Goal: Transaction & Acquisition: Subscribe to service/newsletter

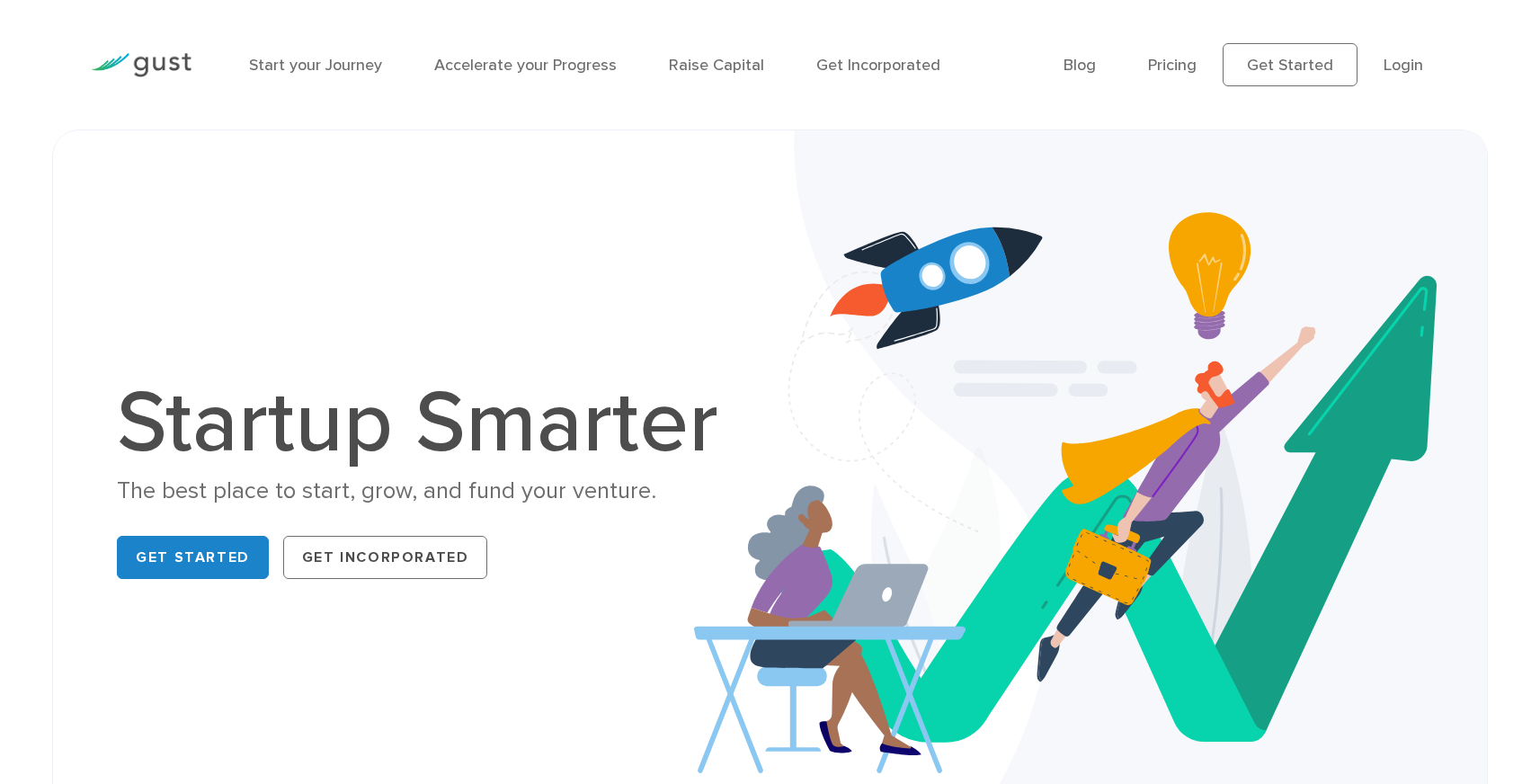
click at [657, 139] on div "Startup Smarter The best place to start, grow, and fund your venture. Get Start…" at bounding box center [770, 483] width 1436 height 708
click at [740, 160] on img at bounding box center [1091, 483] width 794 height 706
click at [680, 161] on div "Startup Smarter The best place to start, grow, and fund your venture. Get Start…" at bounding box center [770, 483] width 1436 height 708
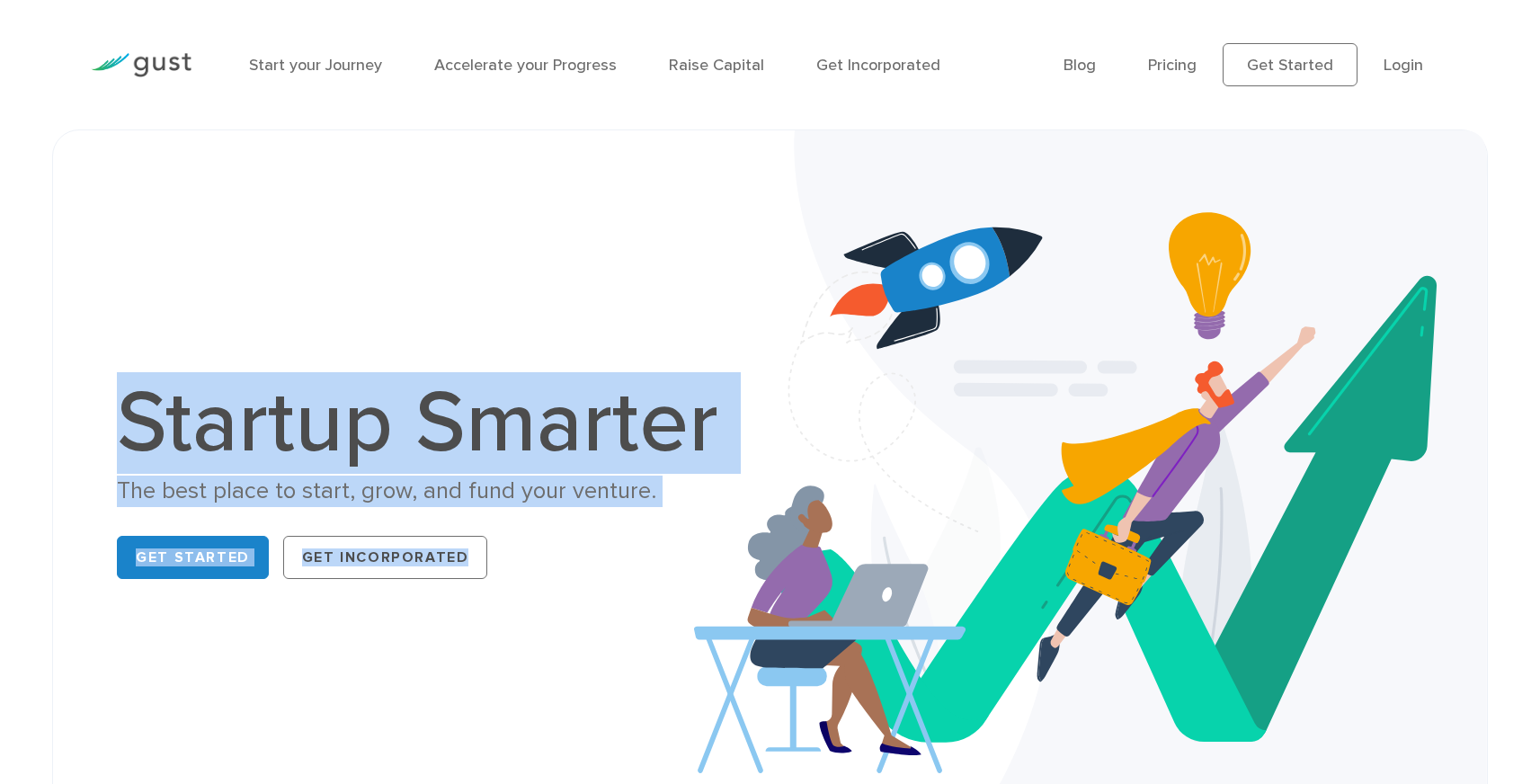
drag, startPoint x: 154, startPoint y: 415, endPoint x: 742, endPoint y: 415, distance: 588.0
click at [742, 416] on div "Startup Smarter The best place to start, grow, and fund your venture. Get Start…" at bounding box center [770, 483] width 1371 height 616
click at [675, 264] on div "Startup Smarter The best place to start, grow, and fund your venture. Get Start…" at bounding box center [770, 483] width 1371 height 616
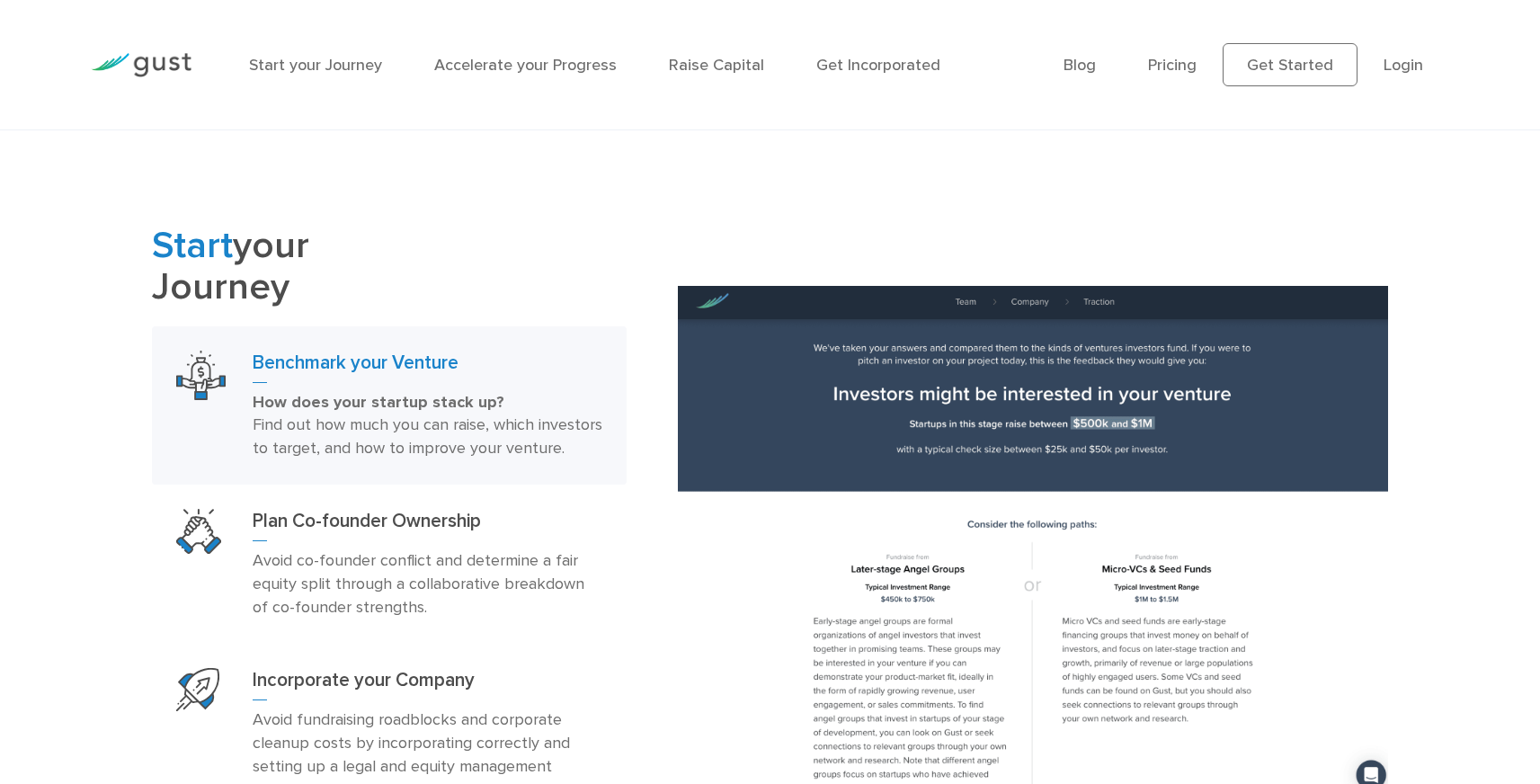
scroll to position [1012, 0]
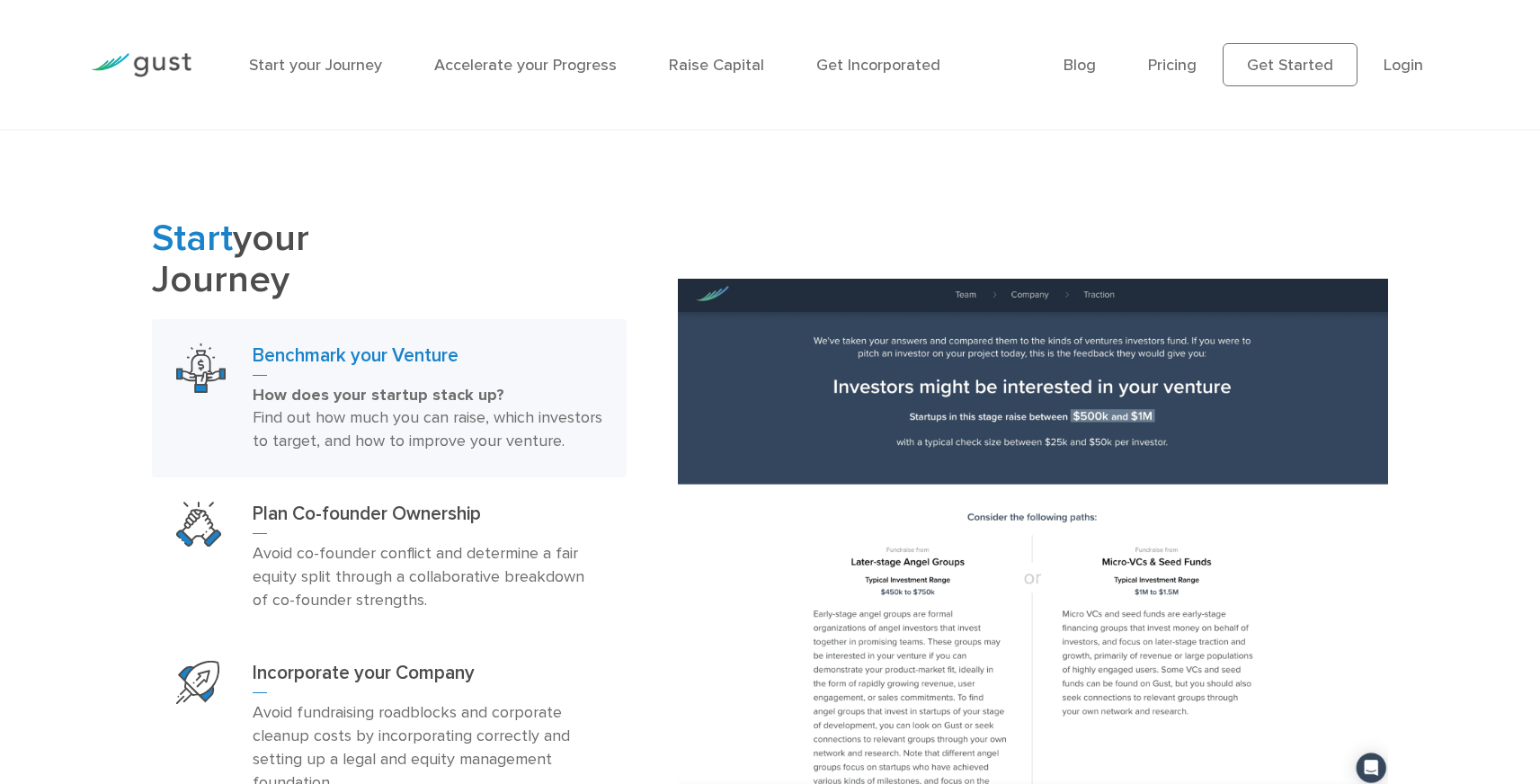
drag, startPoint x: 1035, startPoint y: 198, endPoint x: 996, endPoint y: 194, distance: 39.2
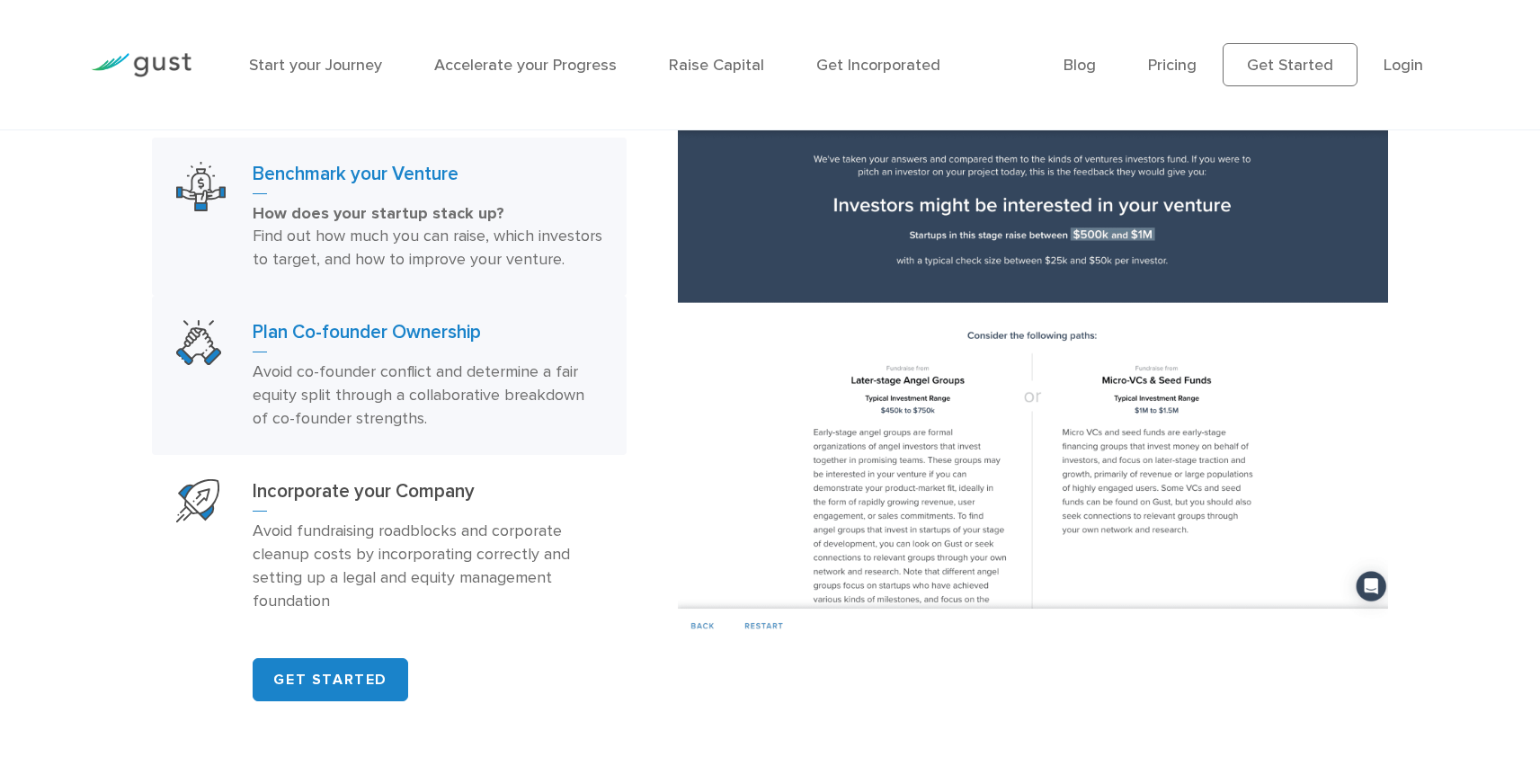
scroll to position [1193, 0]
click at [402, 383] on div "Plan Co-founder Ownership Avoid co-founder conflict and determine a fair equity…" at bounding box center [427, 376] width 350 height 110
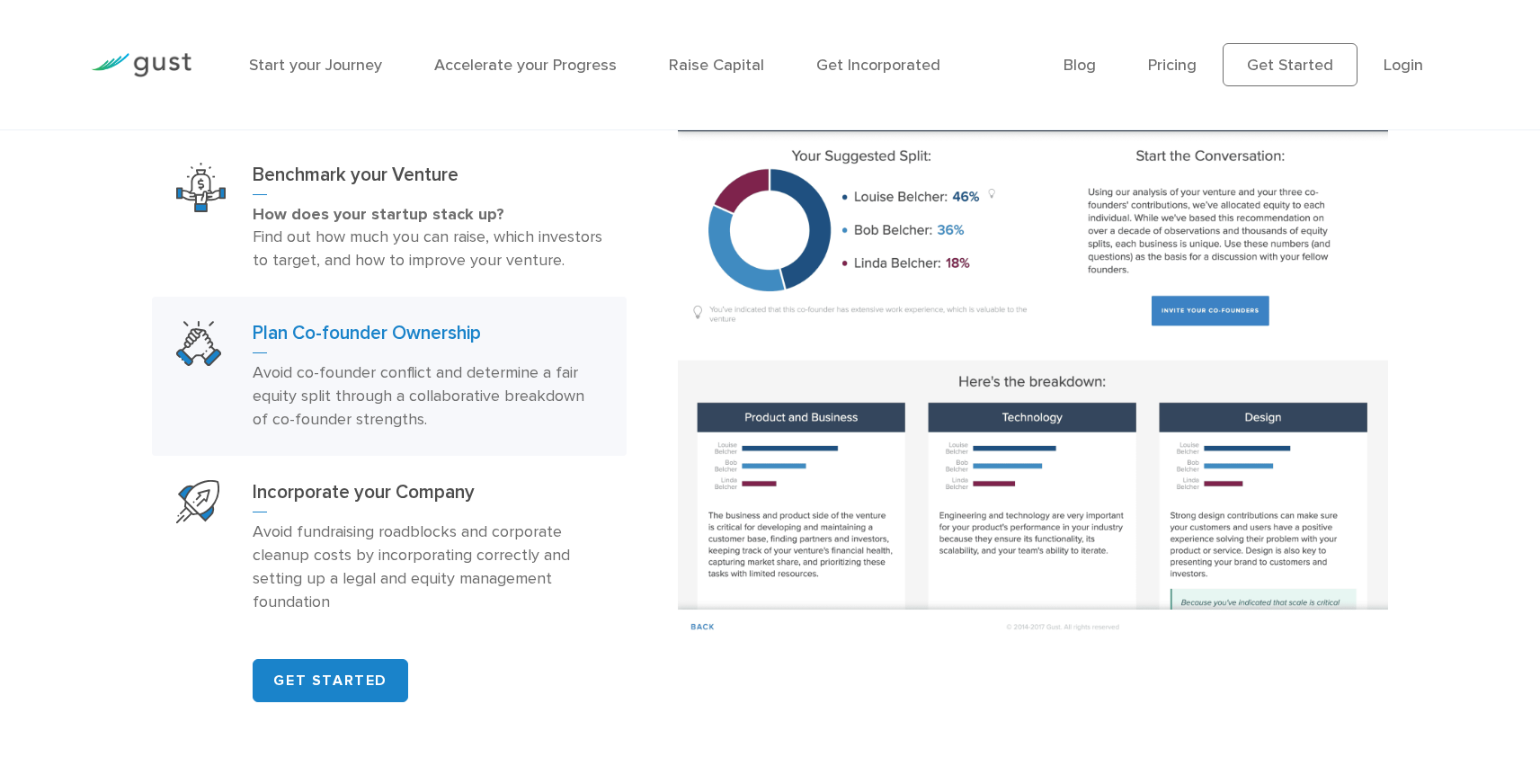
click at [843, 217] on img at bounding box center [1033, 370] width 710 height 545
click at [987, 203] on img at bounding box center [1033, 370] width 710 height 545
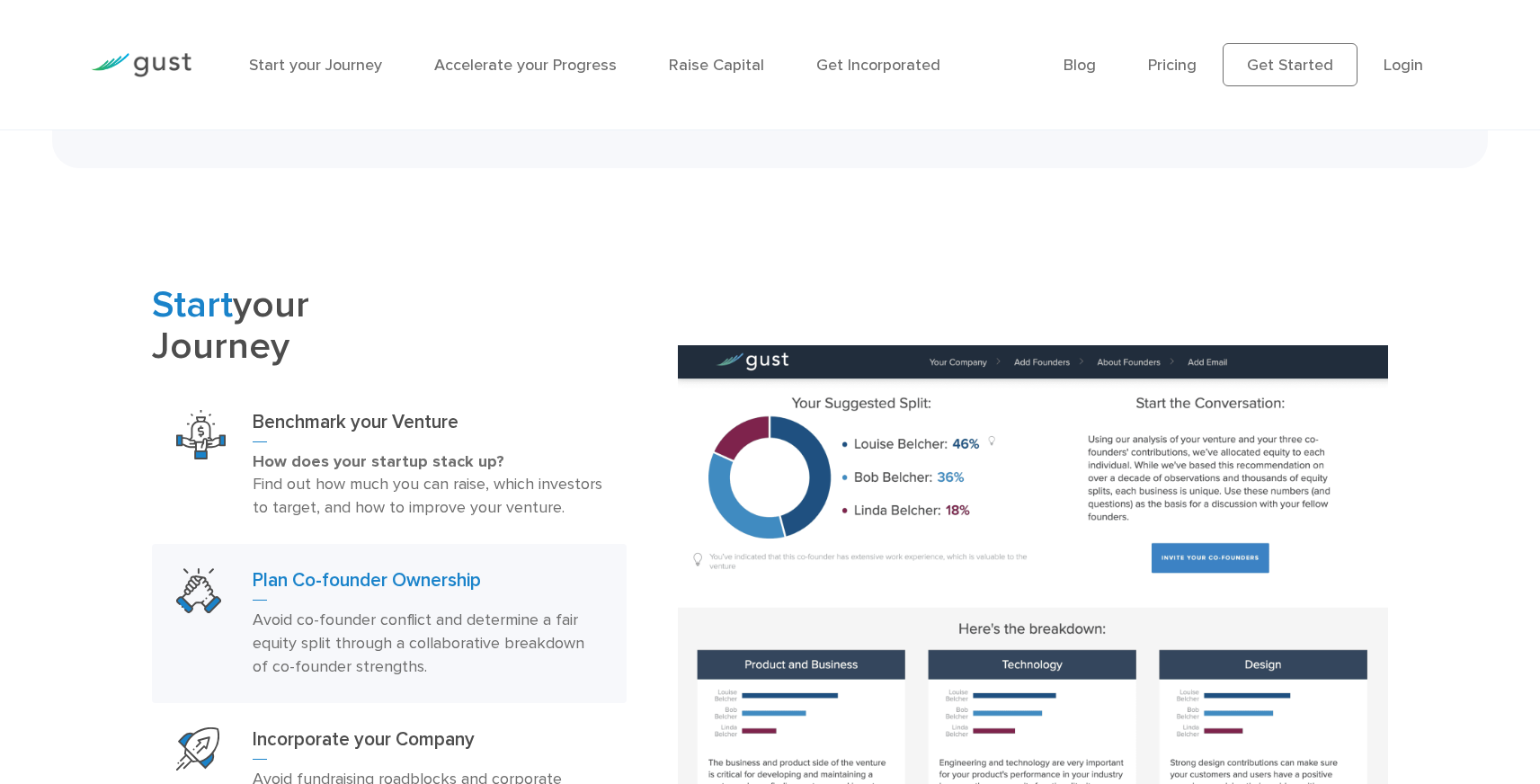
scroll to position [591, 0]
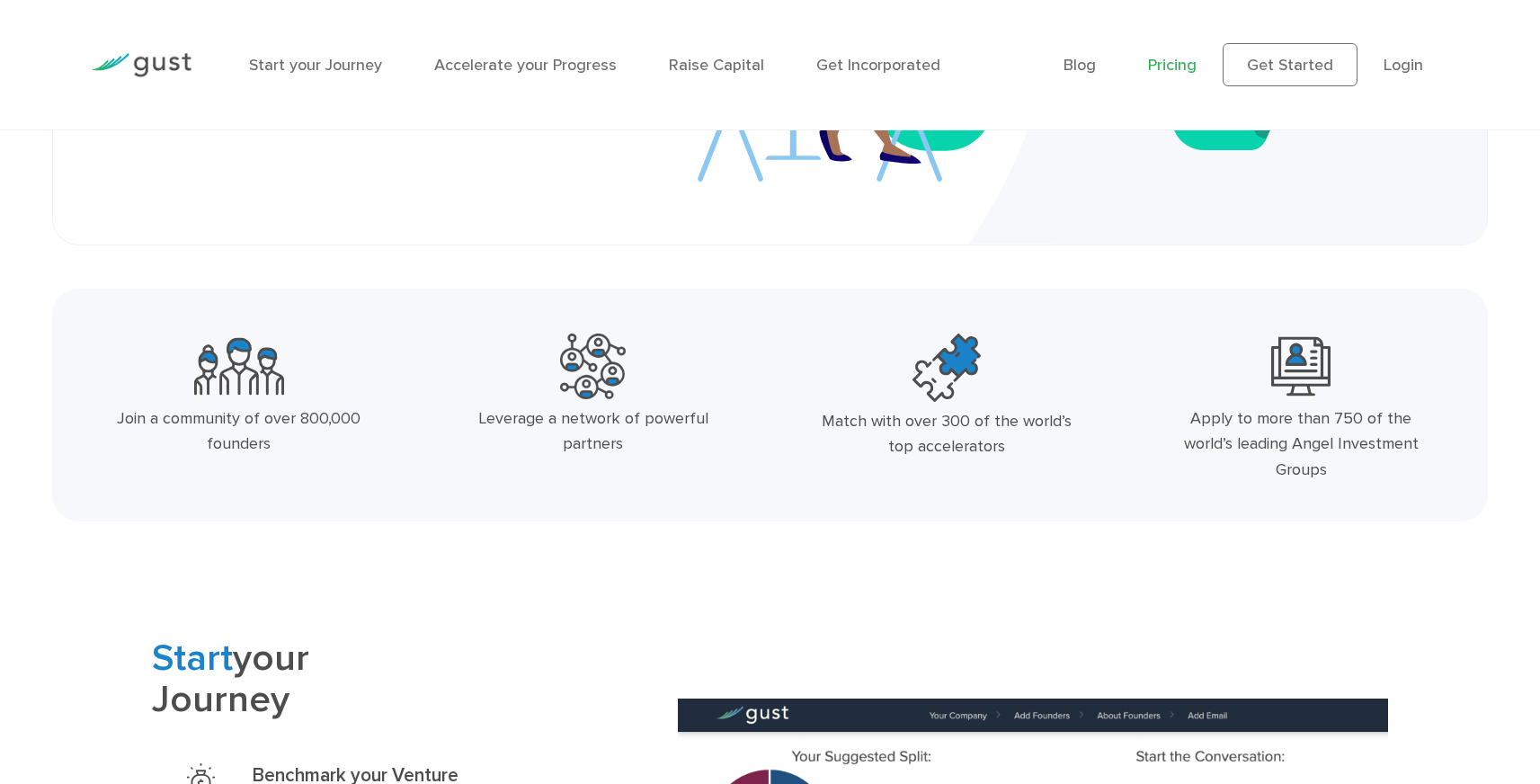
click at [1186, 63] on link "Pricing" at bounding box center [1173, 65] width 49 height 19
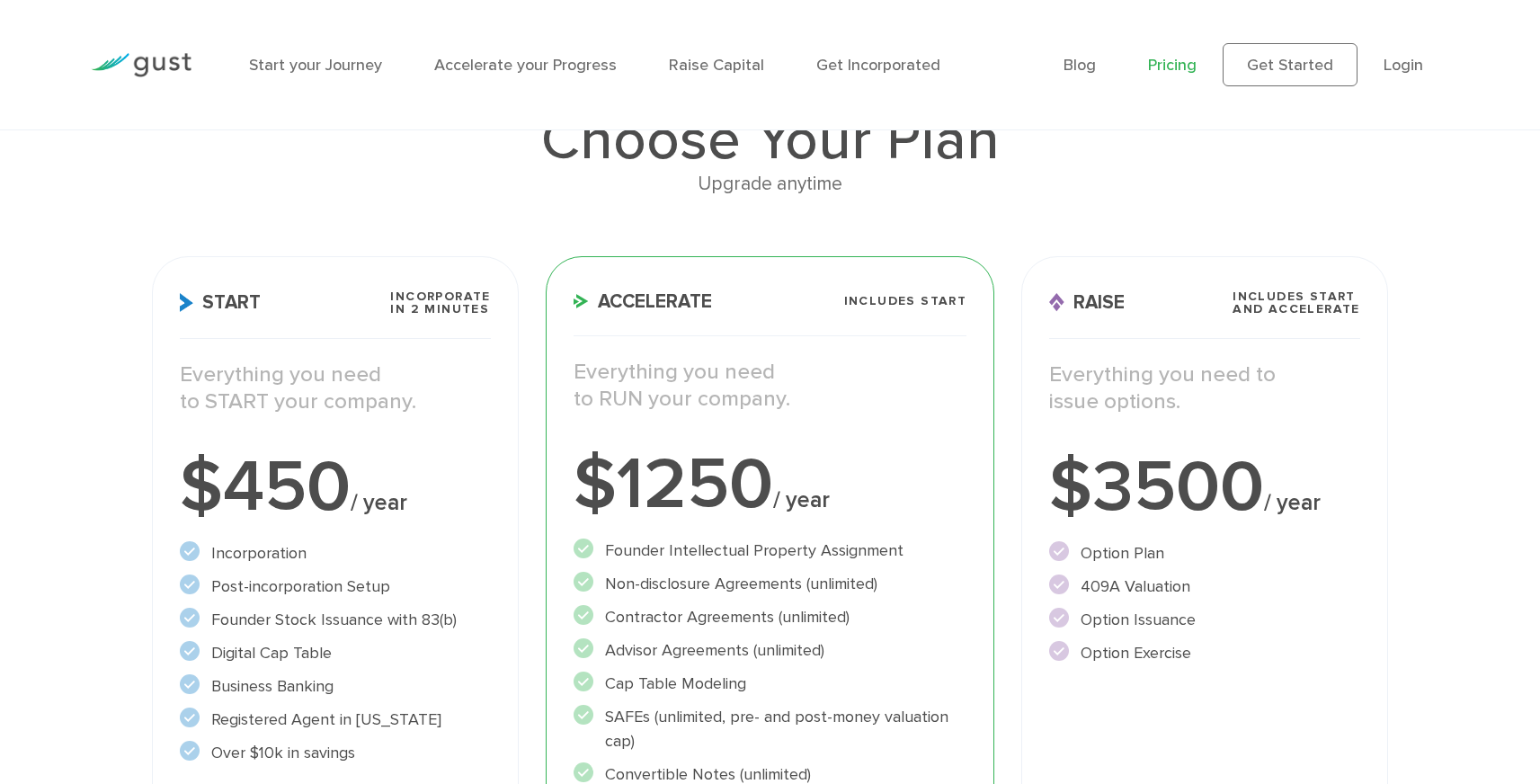
scroll to position [148, 0]
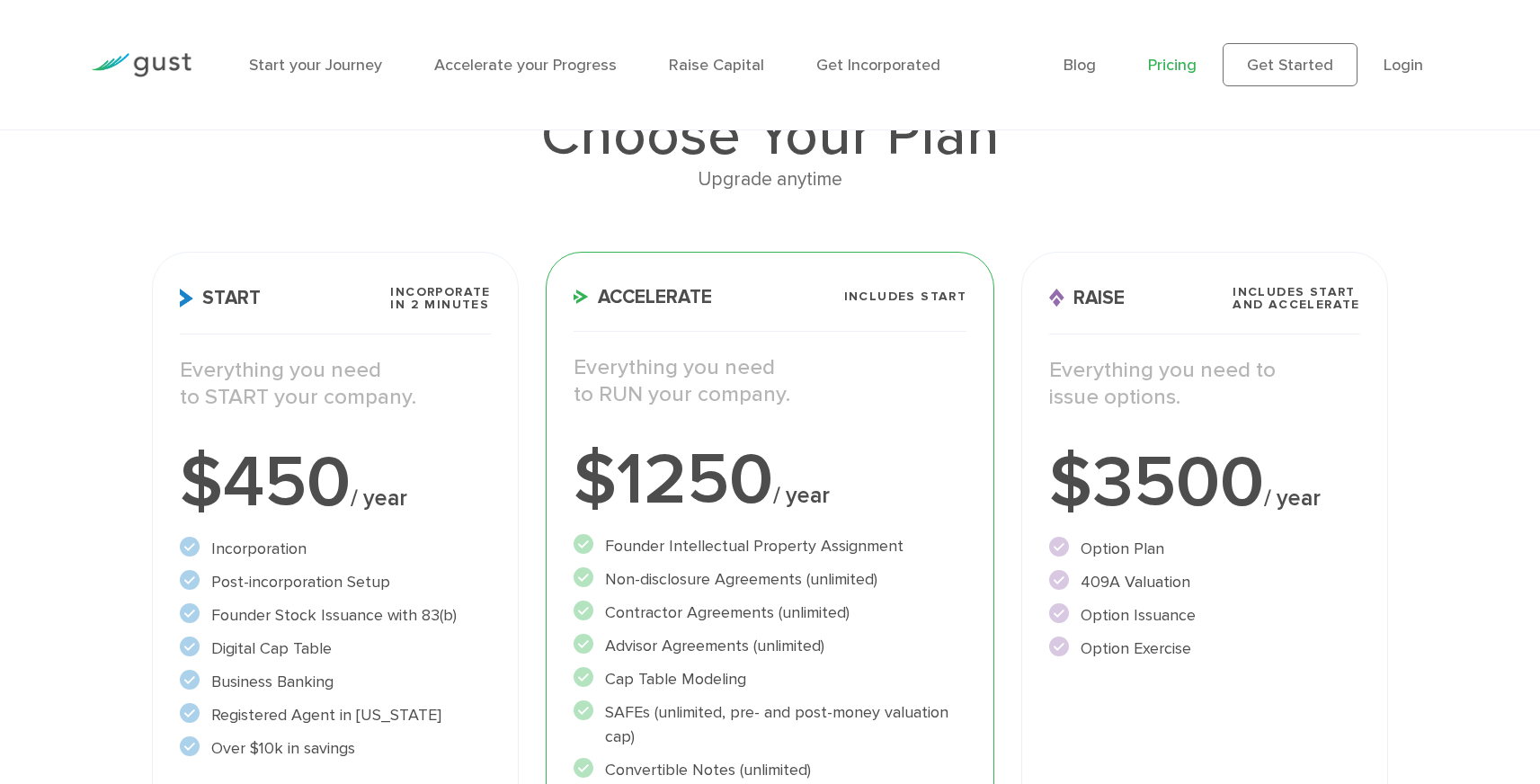
click at [1103, 133] on h1 "Choose Your Plan" at bounding box center [770, 136] width 1236 height 58
click at [1124, 157] on h1 "Choose Your Plan" at bounding box center [770, 136] width 1236 height 58
click at [1126, 160] on h1 "Choose Your Plan" at bounding box center [770, 136] width 1236 height 58
click at [1148, 160] on h1 "Choose Your Plan" at bounding box center [770, 136] width 1236 height 58
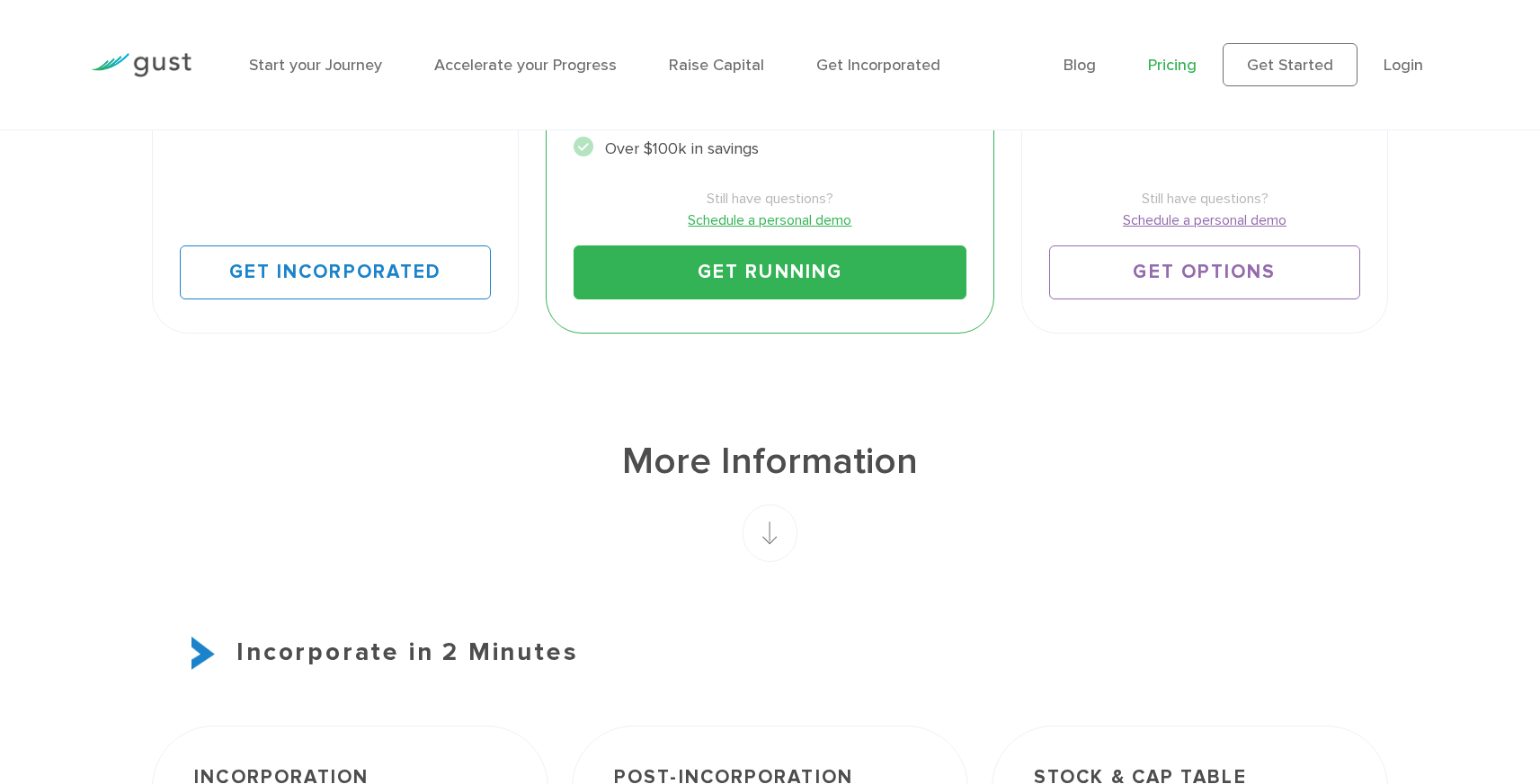
scroll to position [1134, 0]
